Goal: Task Accomplishment & Management: Use online tool/utility

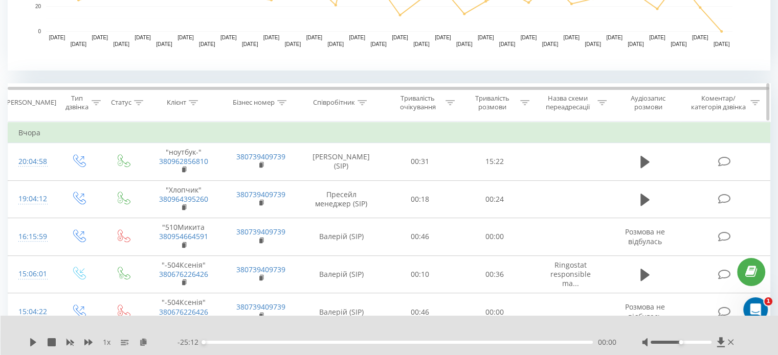
click at [525, 104] on icon at bounding box center [524, 102] width 9 height 5
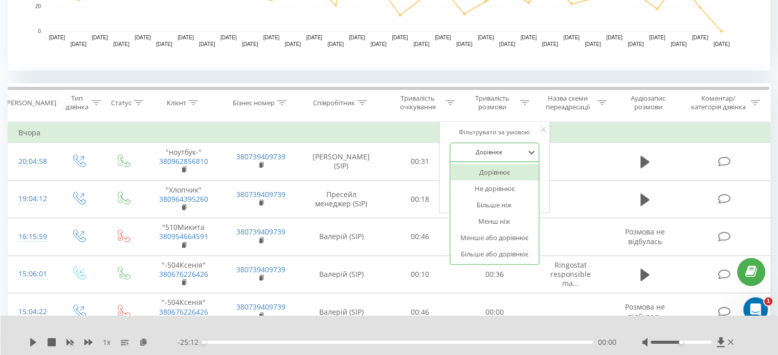
click at [501, 148] on div at bounding box center [489, 152] width 73 height 10
click at [502, 205] on div "Більше ніж" at bounding box center [494, 205] width 89 height 16
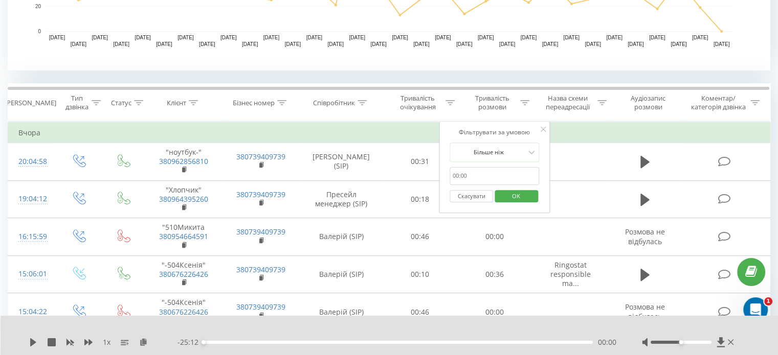
click at [478, 173] on input "text" at bounding box center [495, 176] width 90 height 18
type input "05:00"
click at [524, 199] on span "OK" at bounding box center [516, 196] width 29 height 16
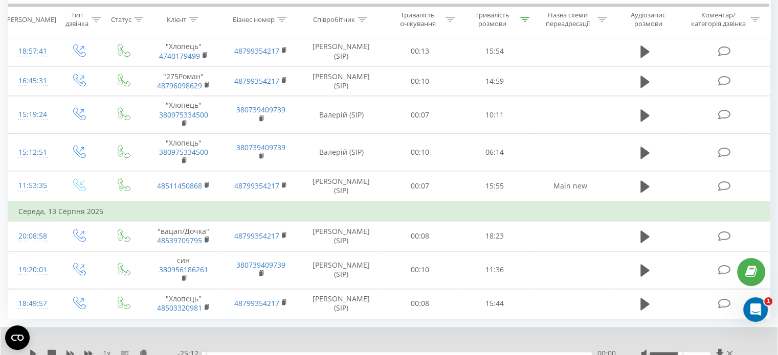
scroll to position [1268, 0]
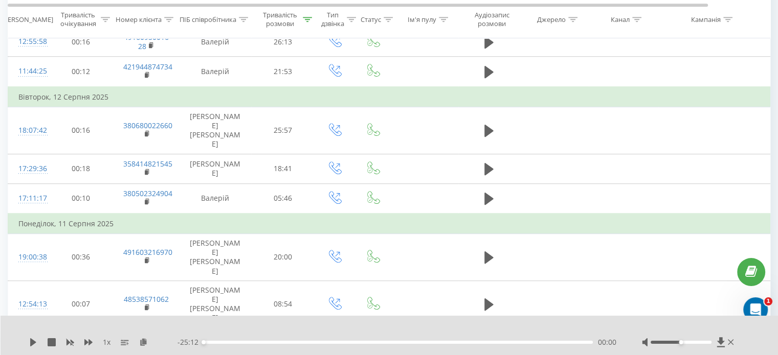
scroll to position [584, 0]
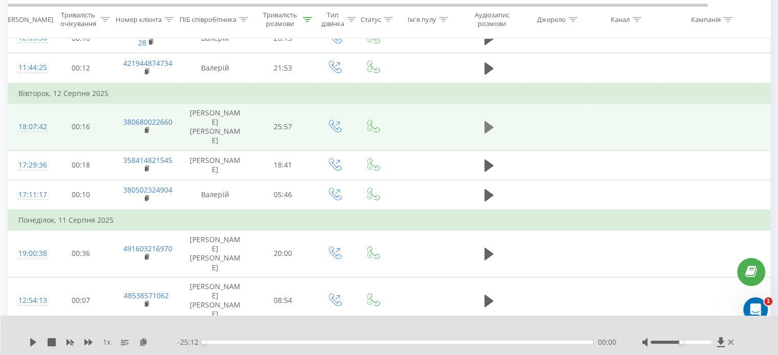
click at [488, 120] on icon at bounding box center [488, 127] width 9 height 14
click at [37, 343] on div "1 x" at bounding box center [103, 343] width 148 height 10
click at [34, 343] on icon at bounding box center [35, 343] width 2 height 8
click at [144, 341] on icon at bounding box center [143, 342] width 9 height 7
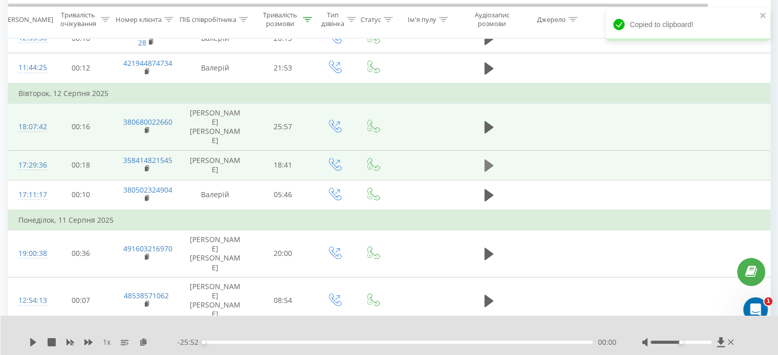
click at [491, 160] on icon at bounding box center [488, 166] width 9 height 12
click at [37, 340] on icon at bounding box center [33, 343] width 8 height 8
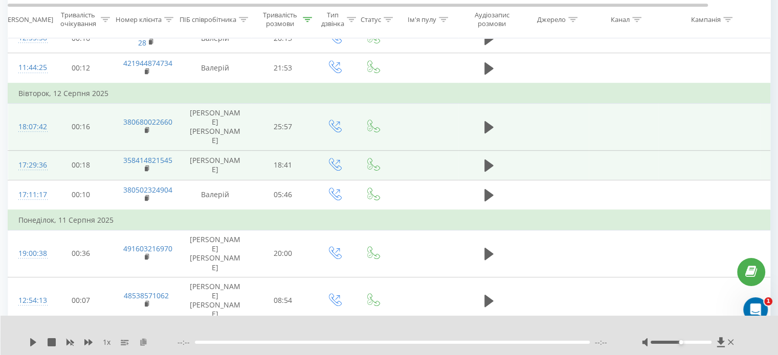
click at [146, 343] on icon at bounding box center [143, 342] width 9 height 7
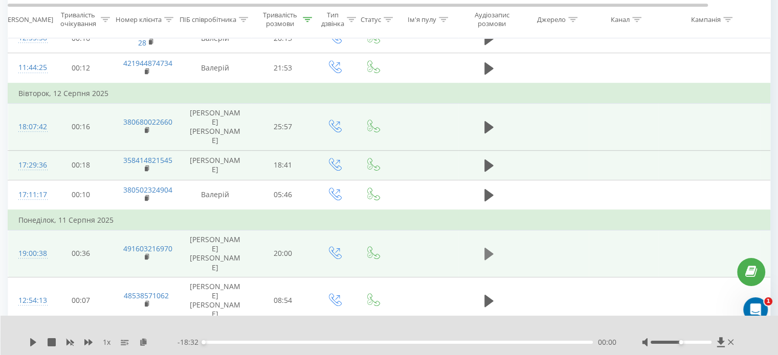
click at [485, 248] on icon at bounding box center [488, 254] width 9 height 12
click at [34, 344] on icon at bounding box center [33, 343] width 8 height 8
click at [143, 343] on icon at bounding box center [143, 342] width 9 height 7
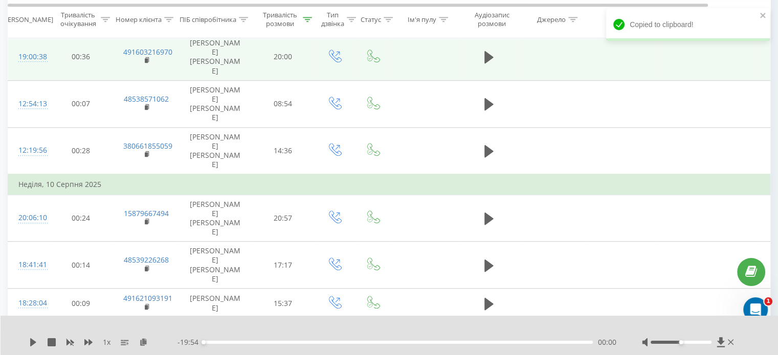
scroll to position [779, 0]
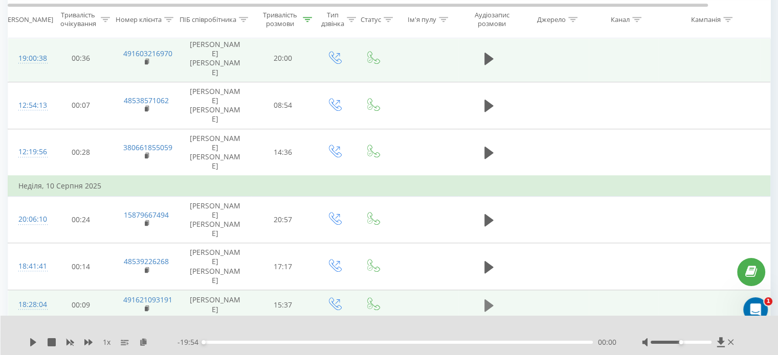
click at [487, 299] on icon at bounding box center [488, 306] width 9 height 14
click at [30, 341] on icon at bounding box center [33, 343] width 8 height 8
click at [146, 340] on icon at bounding box center [143, 342] width 9 height 7
click at [33, 342] on icon at bounding box center [33, 343] width 8 height 8
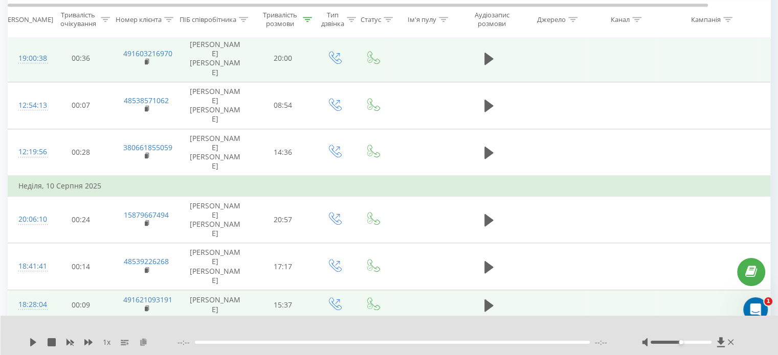
click at [146, 345] on icon at bounding box center [143, 342] width 9 height 7
